Goal: Information Seeking & Learning: Find specific fact

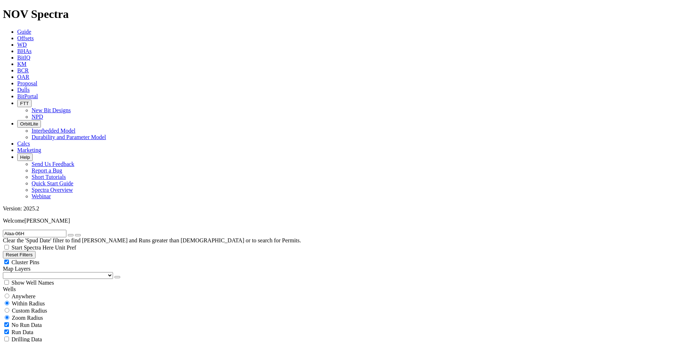
click at [38, 230] on input "Alaa-06H" at bounding box center [34, 234] width 63 height 8
click at [20, 293] on span "Anywhere" at bounding box center [23, 296] width 24 height 6
radio input "true"
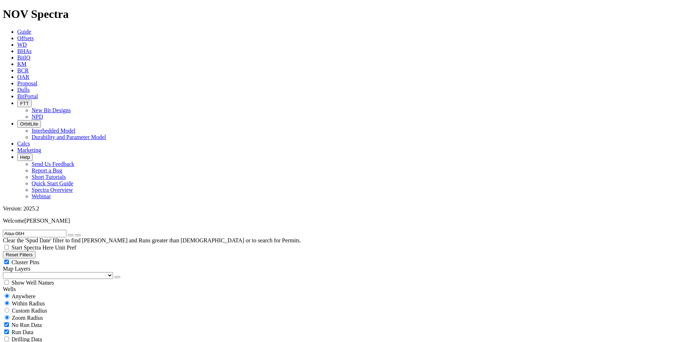
radio input "false"
radio input "true"
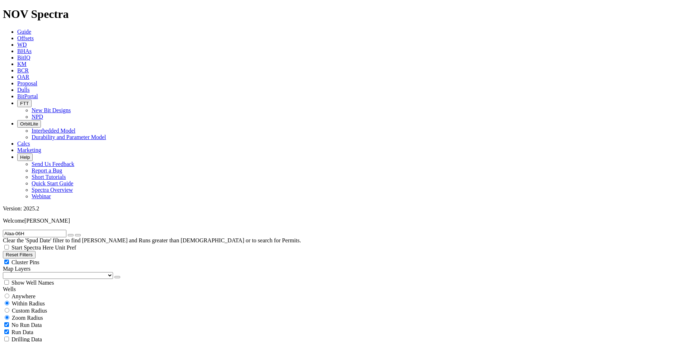
click at [71, 235] on icon "button" at bounding box center [71, 235] width 0 height 0
paste input "[PERSON_NAME]-06H"
type input "[PERSON_NAME]-06H"
click at [23, 293] on span "Anywhere" at bounding box center [23, 296] width 24 height 6
radio input "true"
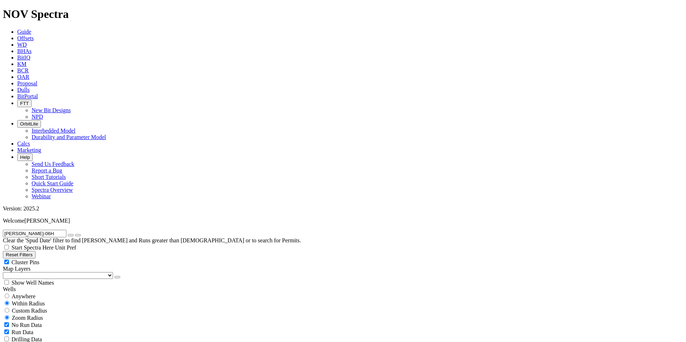
radio input "false"
click at [74, 234] on button "button" at bounding box center [71, 235] width 6 height 2
radio input "false"
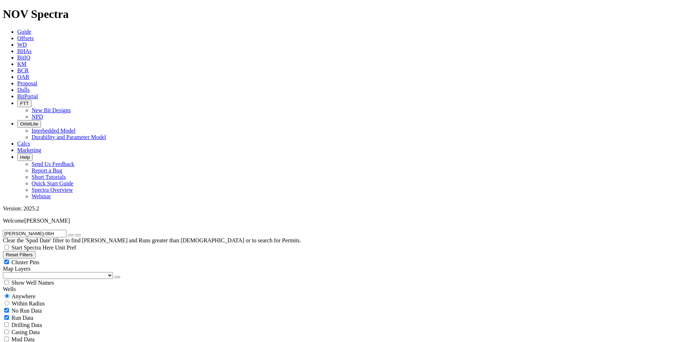
radio input "true"
paste input "MKNAI14441"
click at [60, 230] on input "MKNAI14441" at bounding box center [34, 234] width 63 height 8
type input "MKNAI14441"
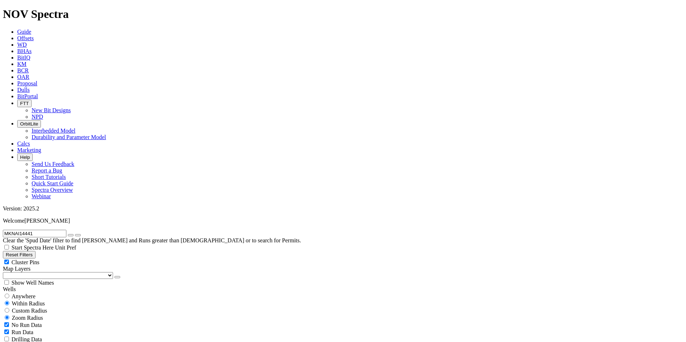
click at [21, 293] on span "Anywhere" at bounding box center [23, 296] width 24 height 6
radio input "true"
radio input "false"
click at [62, 230] on input "MKNAI14441" at bounding box center [34, 234] width 63 height 8
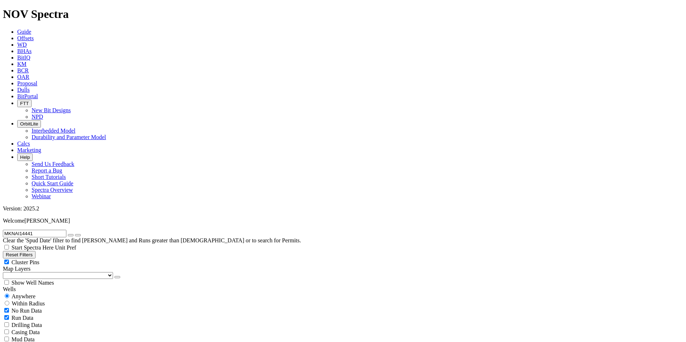
click at [50, 307] on div "No Run Data" at bounding box center [343, 310] width 680 height 7
checkbox input "false"
